Goal: Information Seeking & Learning: Compare options

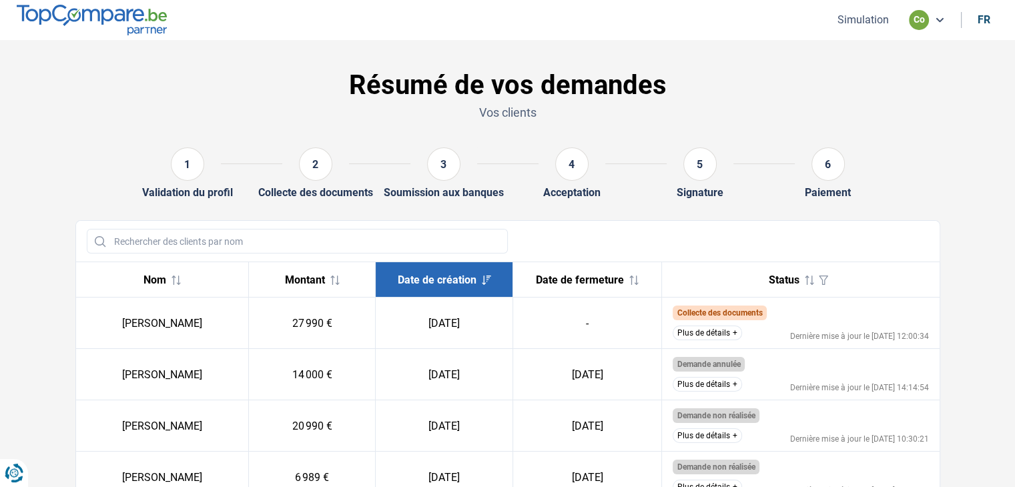
click at [713, 336] on button "Plus de détails" at bounding box center [707, 333] width 69 height 15
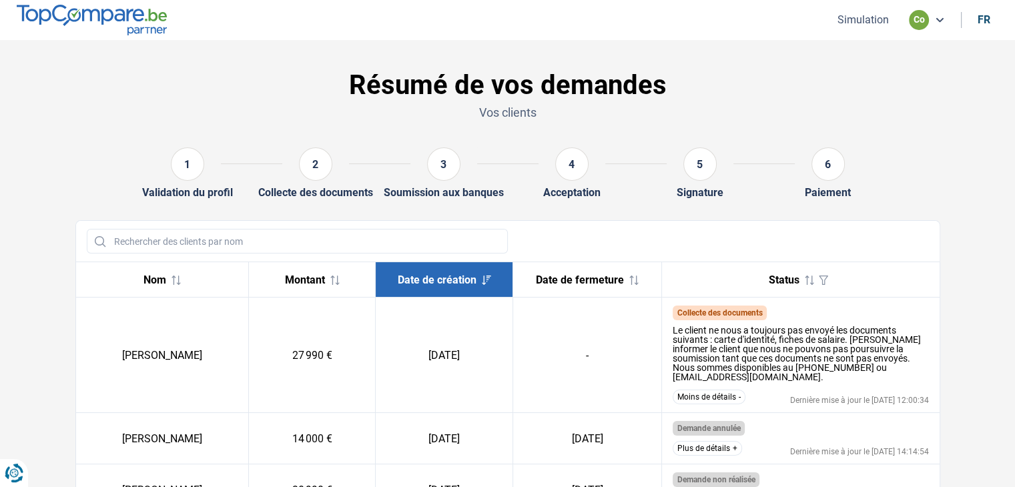
click at [705, 272] on div "Status" at bounding box center [801, 279] width 256 height 19
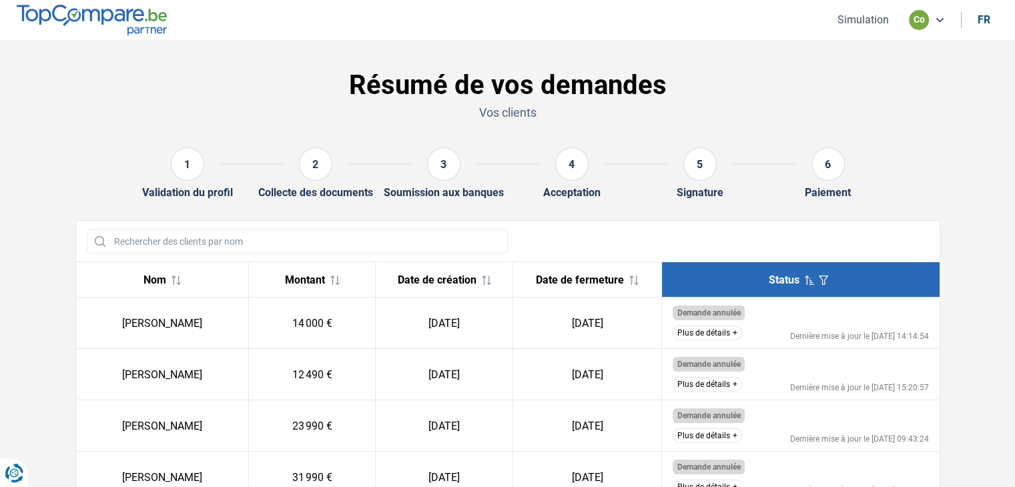
click at [731, 276] on div "Status" at bounding box center [801, 279] width 256 height 19
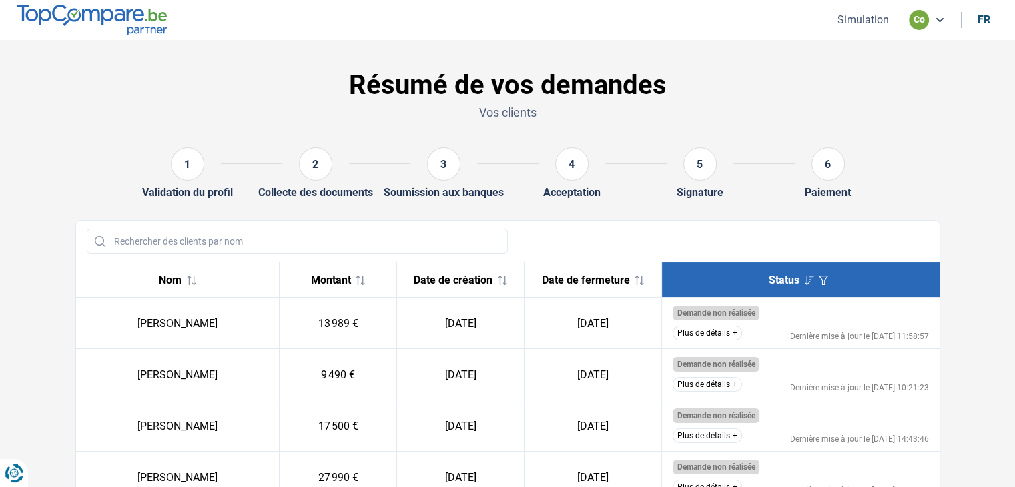
click at [737, 270] on div "Status" at bounding box center [801, 279] width 256 height 19
